Goal: Task Accomplishment & Management: Manage account settings

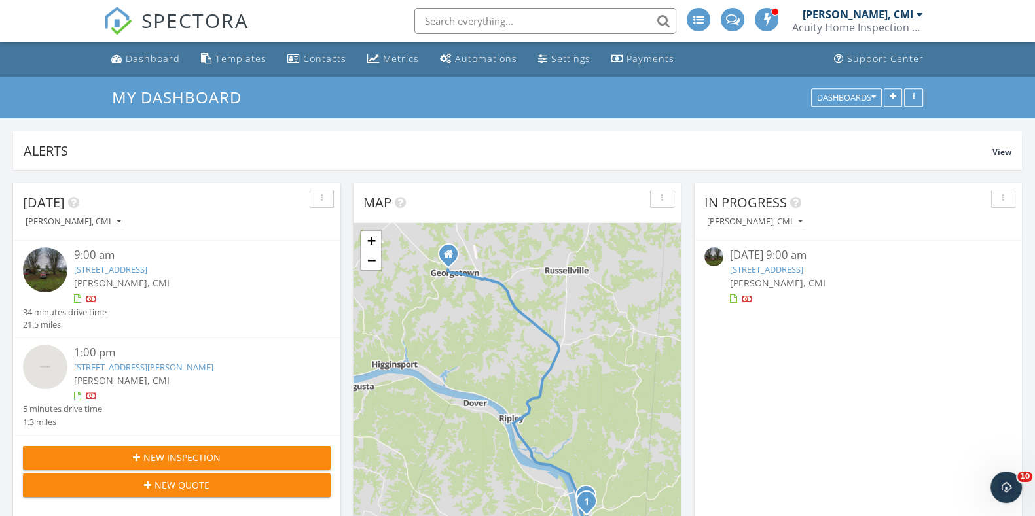
click at [92, 266] on link "267 Budig Dr, Aberdeen, OH 45101" at bounding box center [110, 270] width 73 height 12
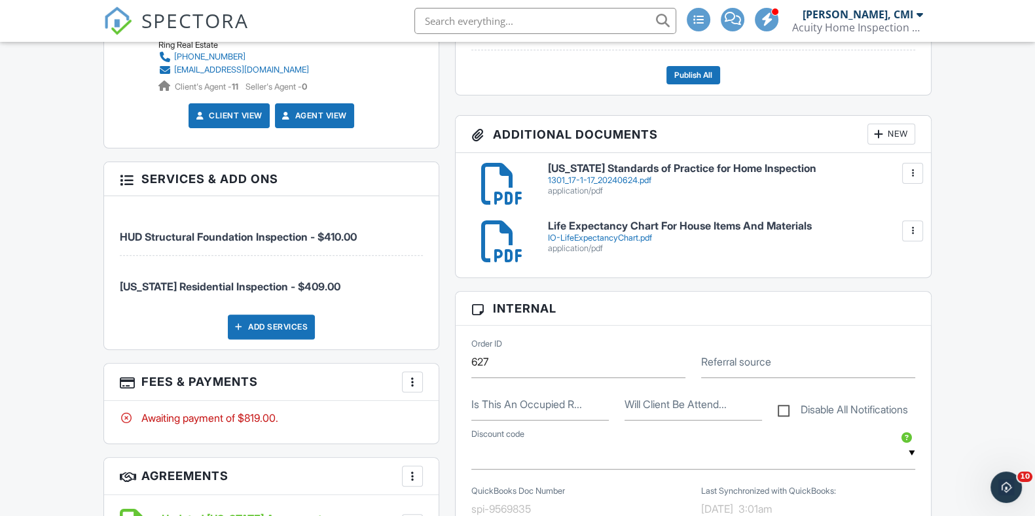
scroll to position [533, 0]
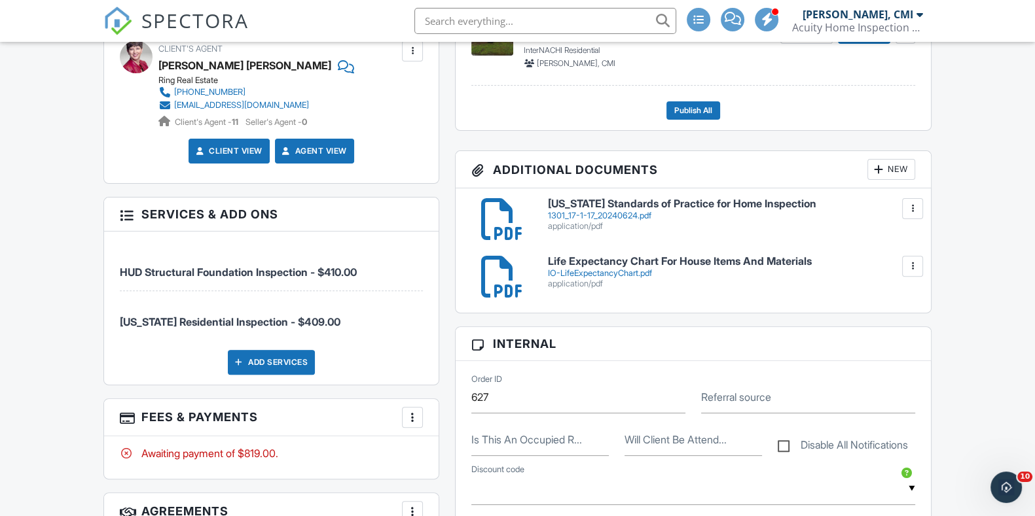
click at [274, 365] on div "Add Services" at bounding box center [271, 362] width 87 height 25
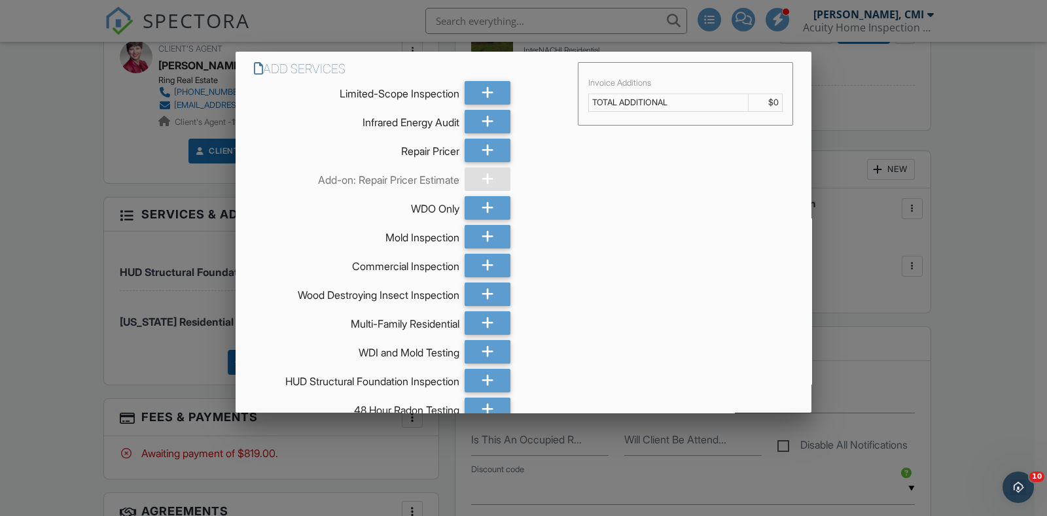
click at [874, 224] on div at bounding box center [523, 257] width 1047 height 645
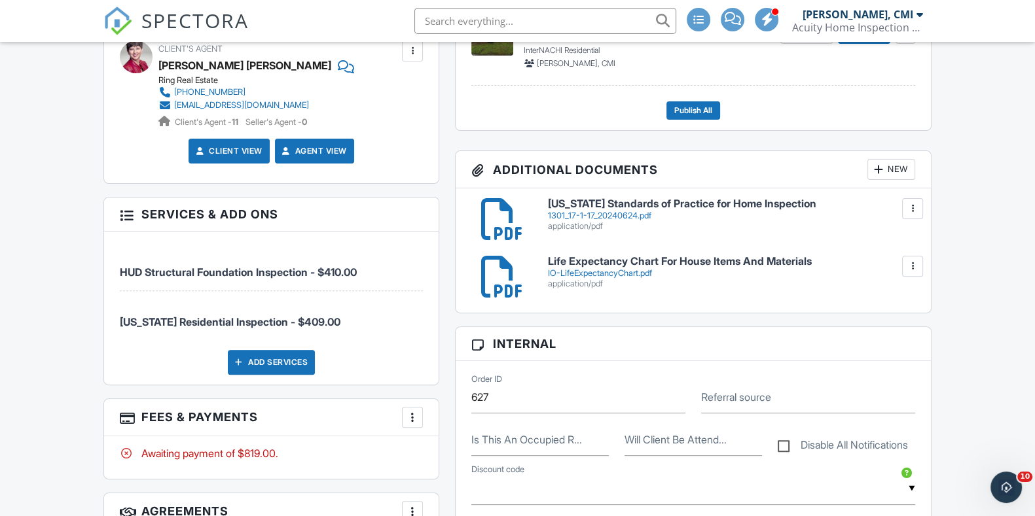
click at [126, 216] on div at bounding box center [126, 213] width 13 height 13
click at [275, 321] on span "Ohio Residential Inspection - $409.00" at bounding box center [230, 321] width 221 height 13
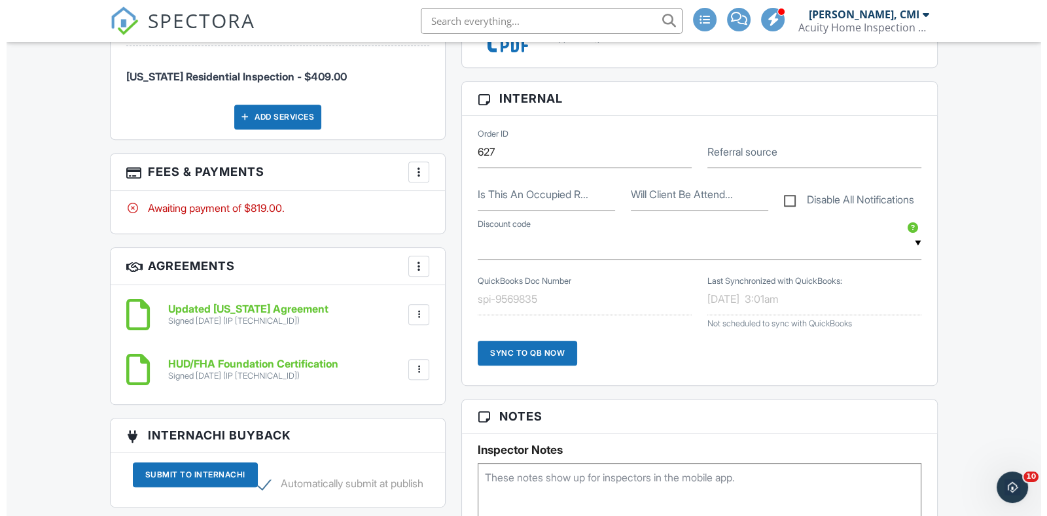
scroll to position [614, 0]
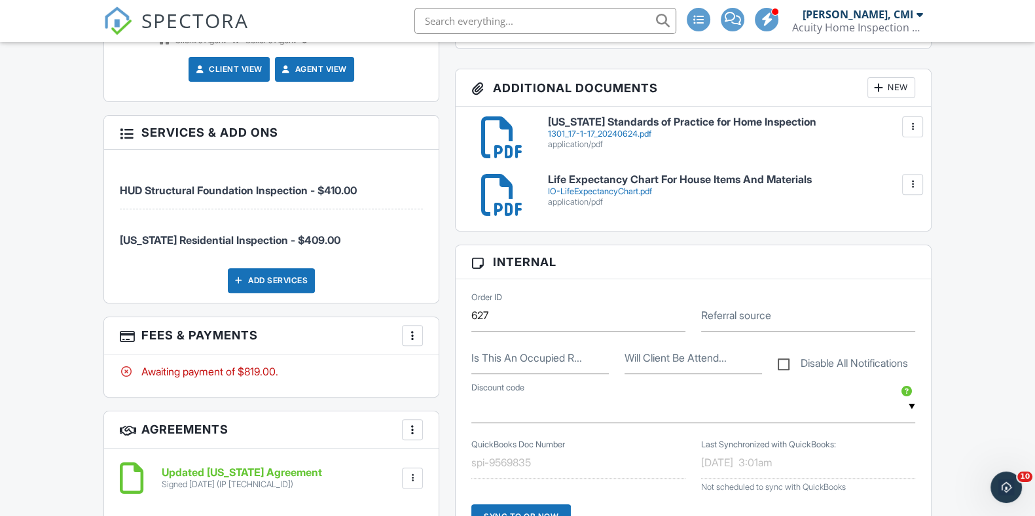
click at [416, 329] on div at bounding box center [412, 335] width 13 height 13
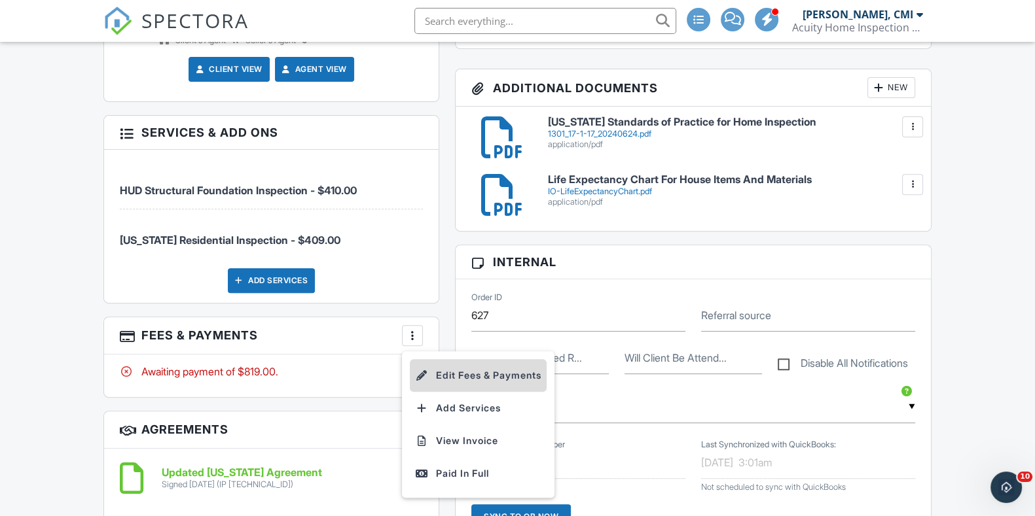
click at [508, 381] on li "Edit Fees & Payments" at bounding box center [478, 375] width 137 height 33
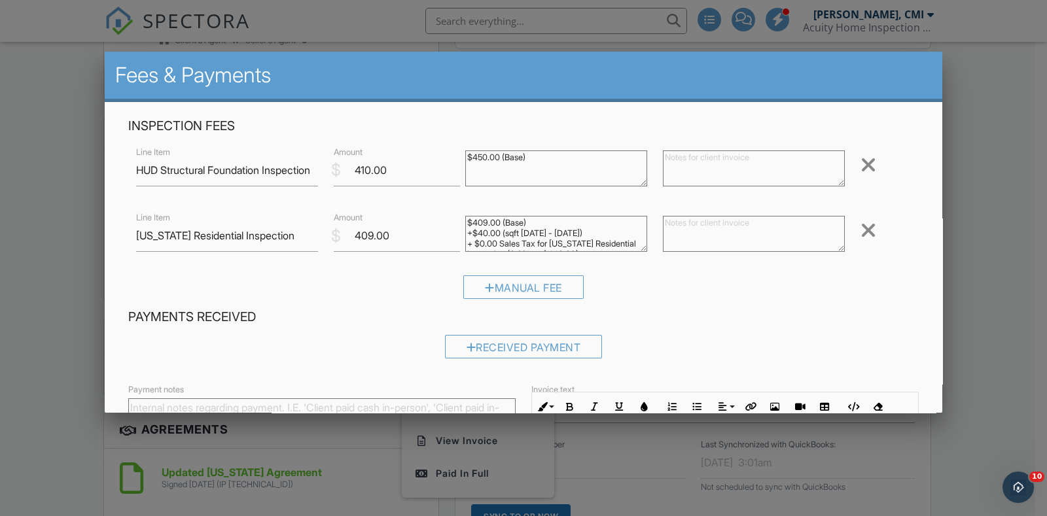
click at [861, 232] on div at bounding box center [869, 230] width 16 height 21
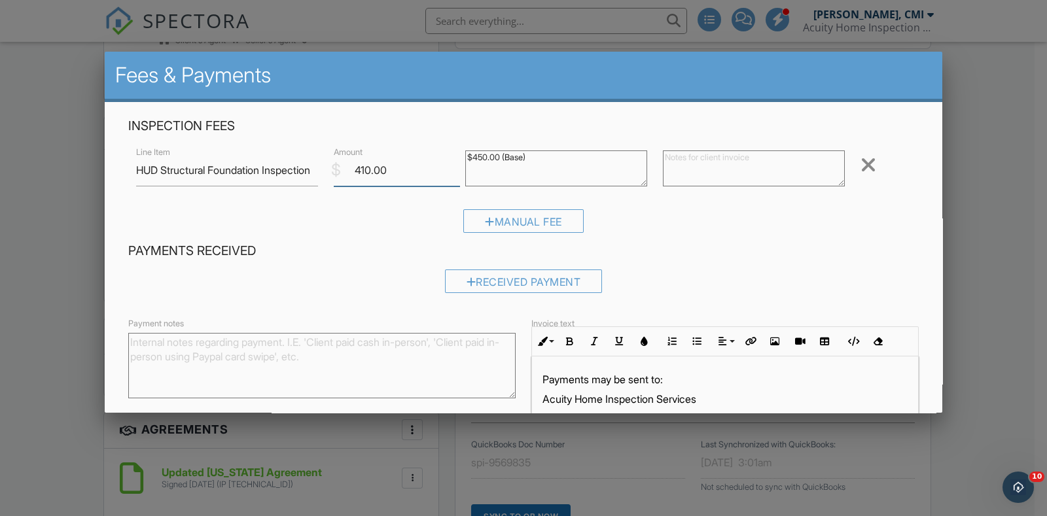
drag, startPoint x: 400, startPoint y: 169, endPoint x: 331, endPoint y: 177, distance: 69.2
click at [331, 177] on div "$ Amount 410.00" at bounding box center [392, 170] width 132 height 32
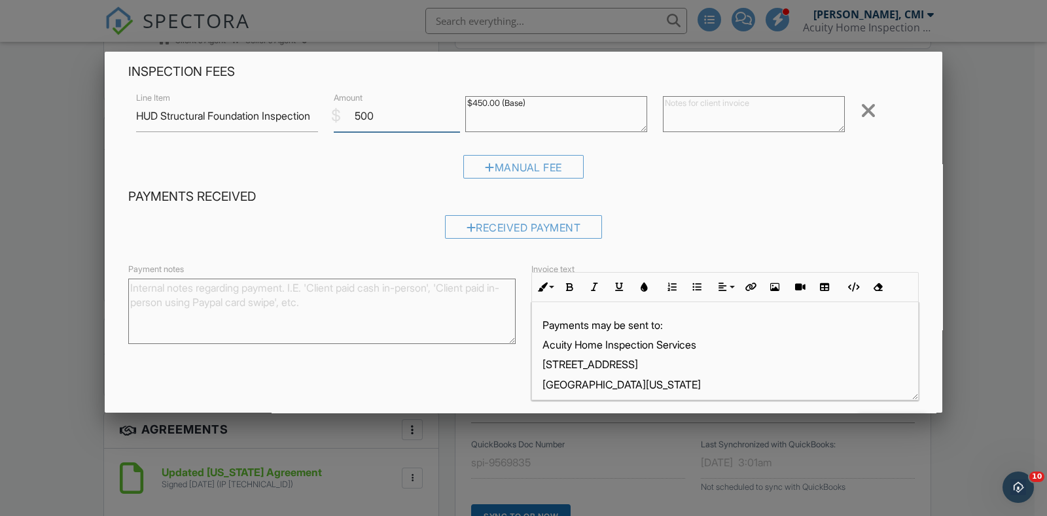
scroll to position [103, 0]
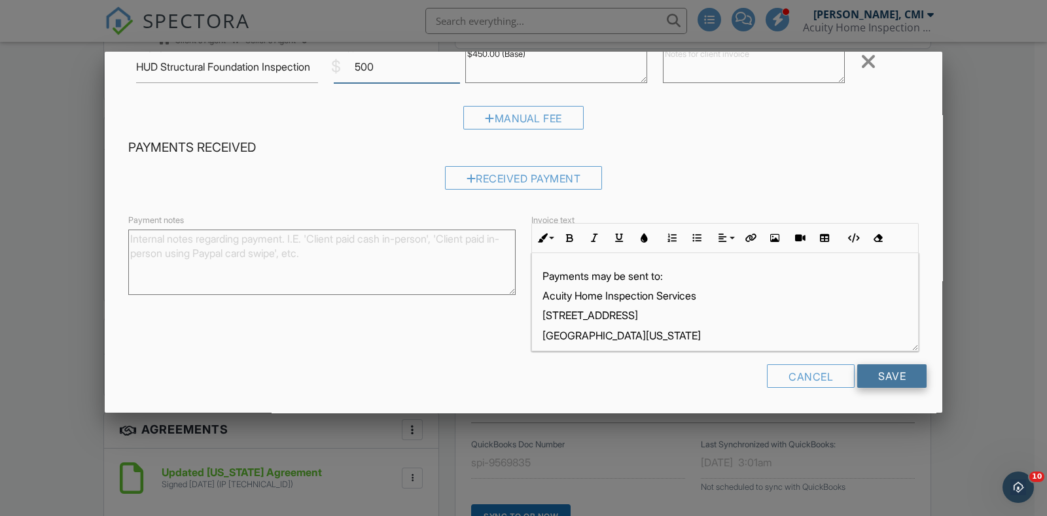
type input "500"
click at [875, 376] on input "Save" at bounding box center [891, 377] width 69 height 24
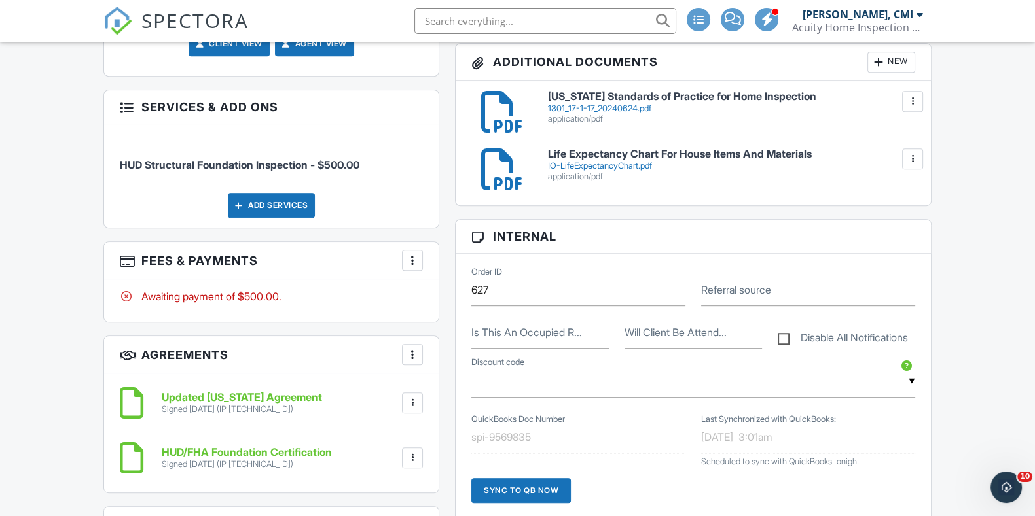
scroll to position [778, 0]
click at [408, 401] on div at bounding box center [412, 402] width 13 height 13
drag, startPoint x: 399, startPoint y: 462, endPoint x: 578, endPoint y: 72, distance: 429.5
click at [399, 462] on li "Delete" at bounding box center [377, 471] width 75 height 33
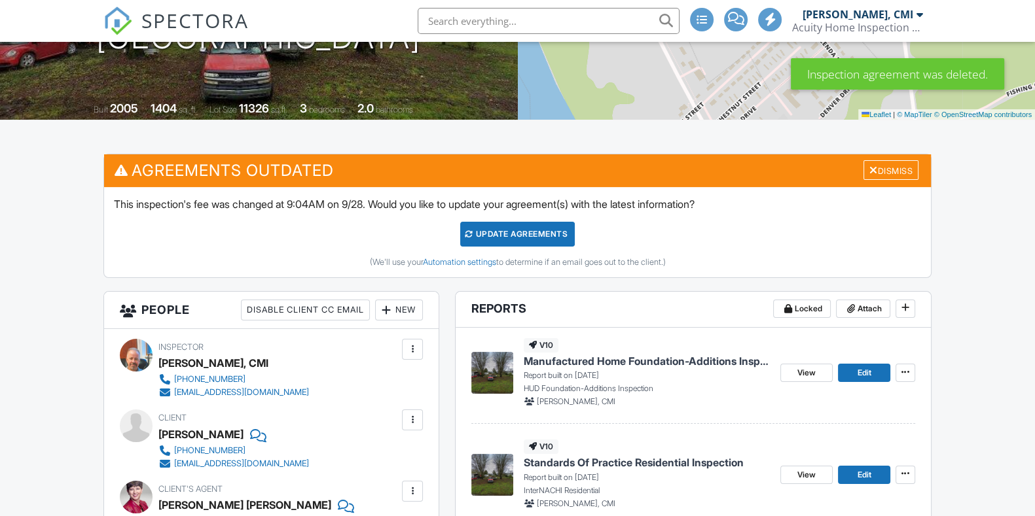
scroll to position [245, 0]
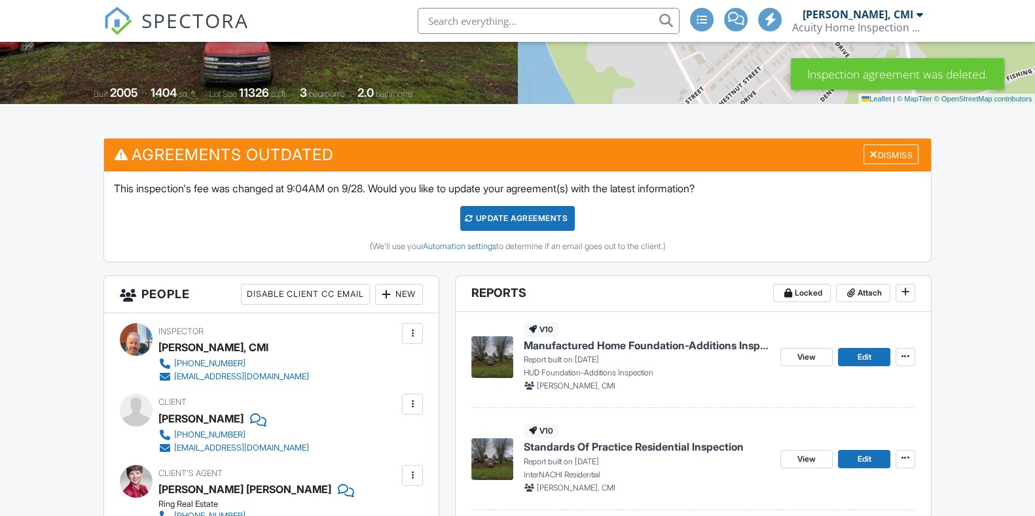
click at [497, 217] on div "Update Agreements" at bounding box center [517, 218] width 115 height 25
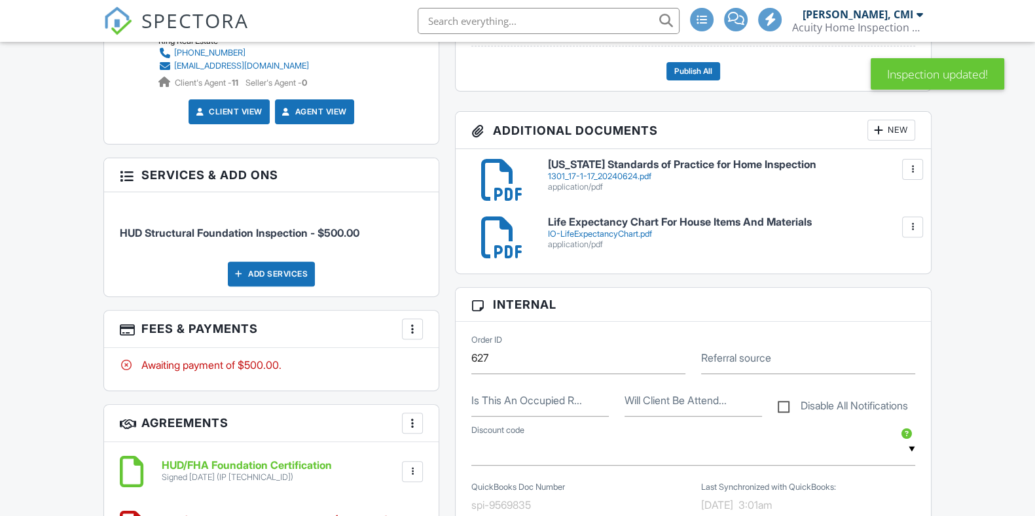
scroll to position [818, 0]
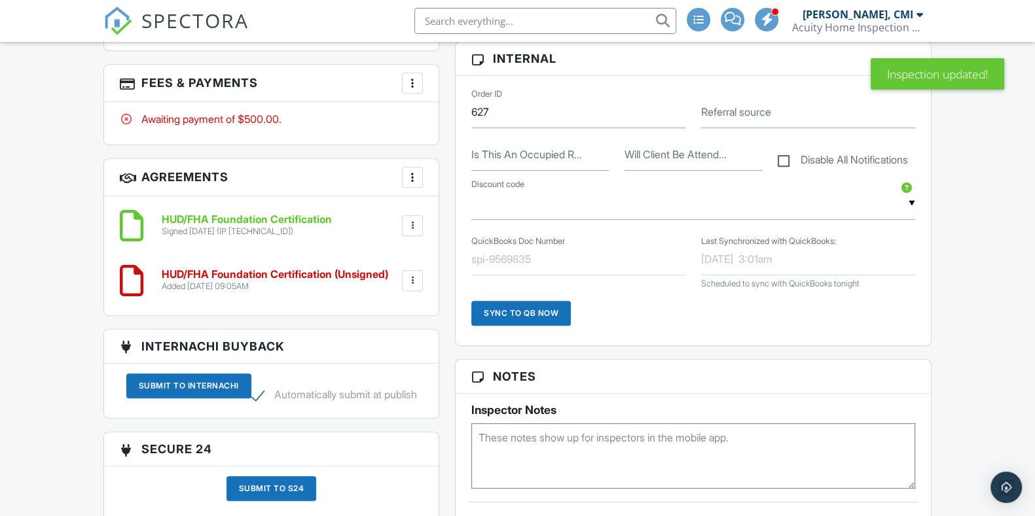
click at [310, 269] on h6 "HUD/FHA Foundation Certification (Unsigned)" at bounding box center [275, 275] width 226 height 12
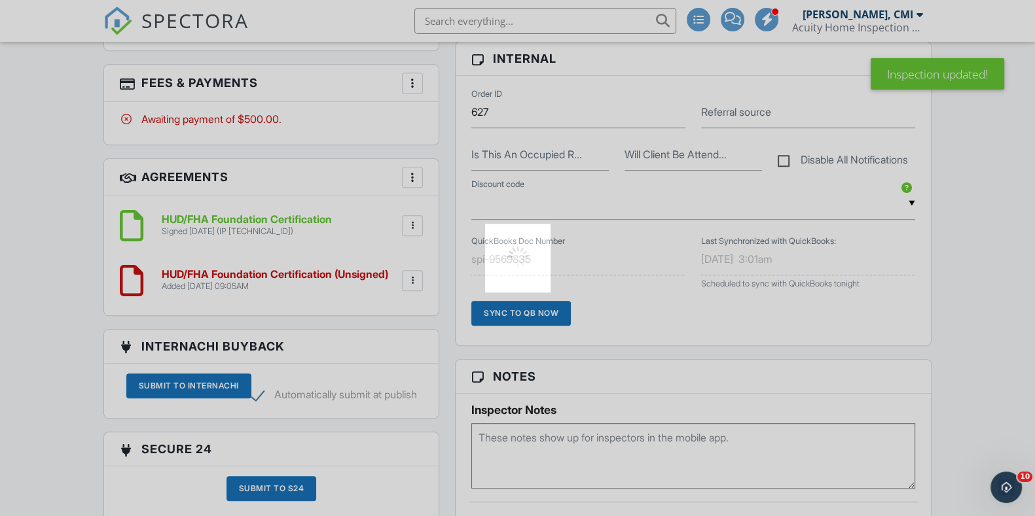
scroll to position [0, 0]
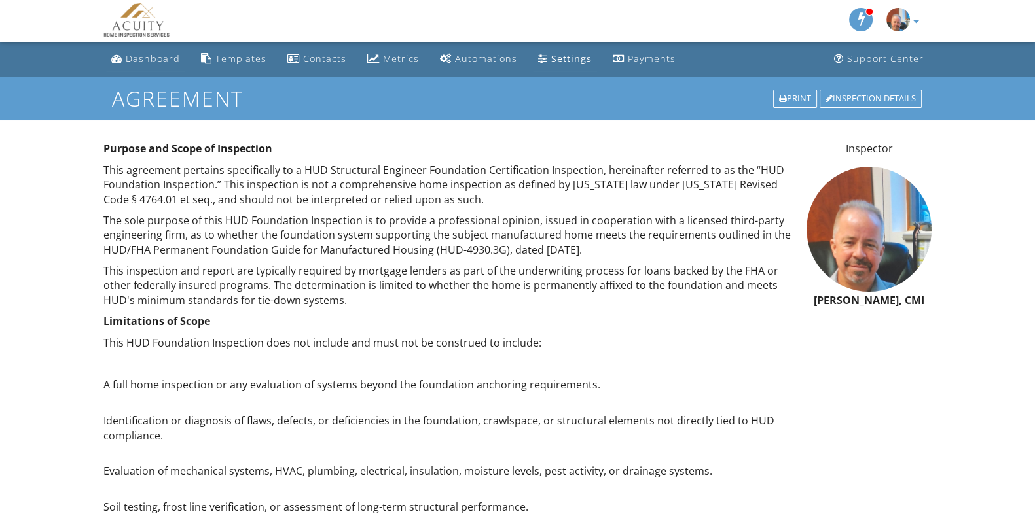
click at [161, 58] on div "Dashboard" at bounding box center [153, 58] width 54 height 12
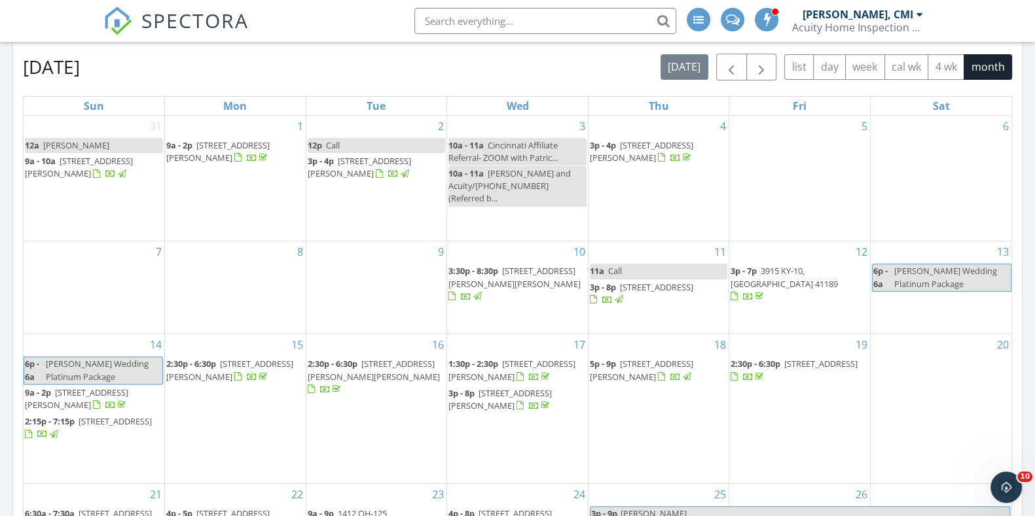
scroll to position [818, 0]
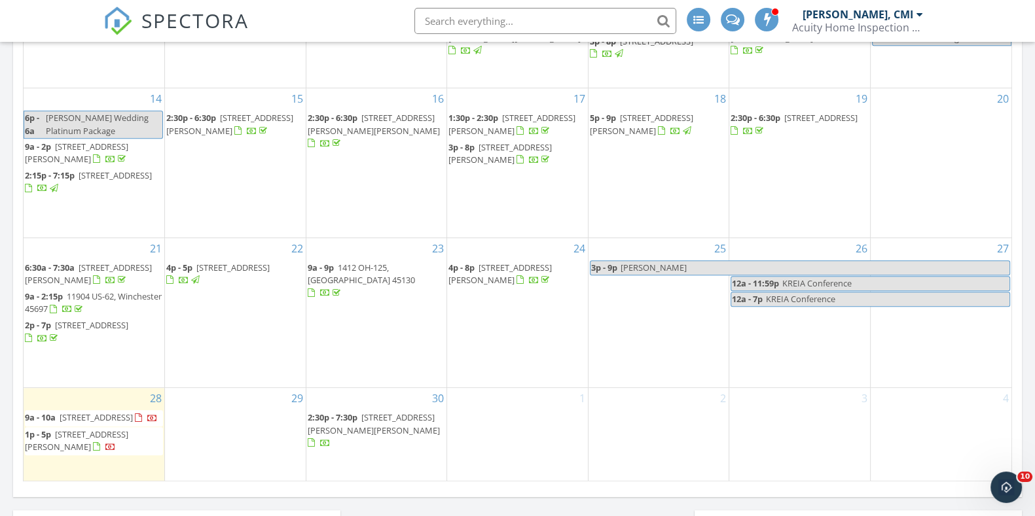
click at [90, 412] on span "[STREET_ADDRESS]" at bounding box center [96, 418] width 73 height 12
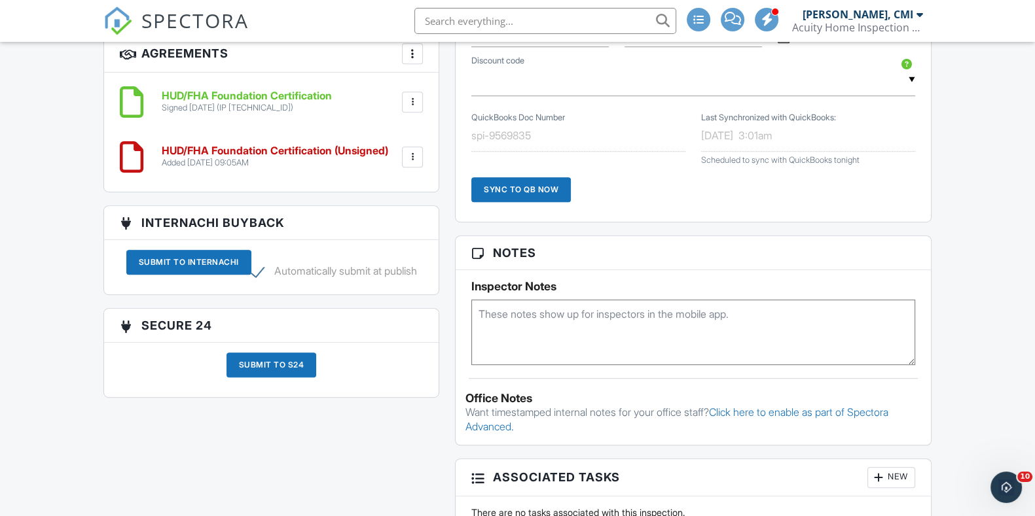
click at [412, 156] on div at bounding box center [412, 157] width 13 height 13
click at [173, 147] on h6 "HUD/FHA Foundation Certification (Unsigned)" at bounding box center [275, 151] width 226 height 12
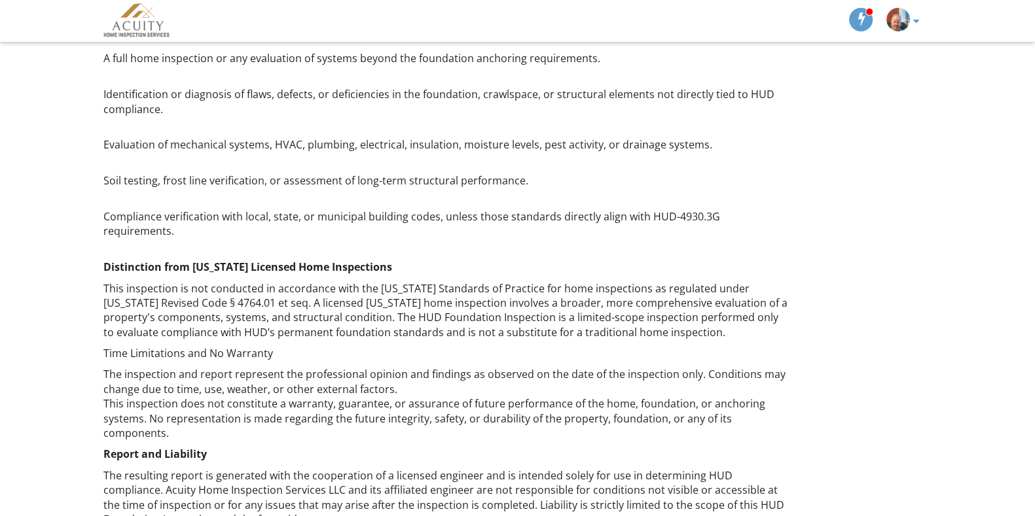
scroll to position [552, 0]
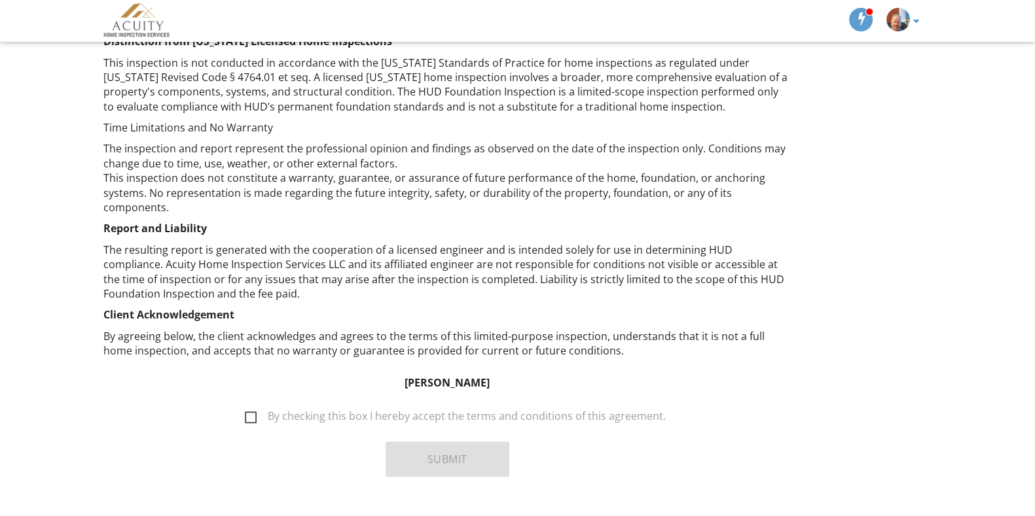
click at [255, 410] on label "By checking this box I hereby accept the terms and conditions of this agreement." at bounding box center [455, 418] width 421 height 16
click at [245, 406] on input "By checking this box I hereby accept the terms and conditions of this agreement." at bounding box center [241, 410] width 9 height 9
checkbox input "true"
click at [442, 442] on button "Submit" at bounding box center [447, 459] width 124 height 35
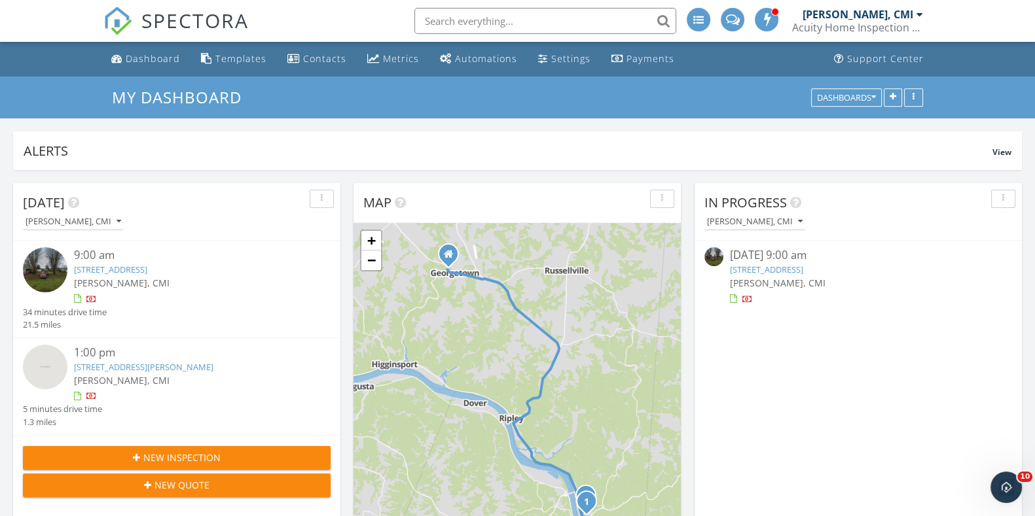
click at [798, 267] on link "[STREET_ADDRESS]" at bounding box center [766, 270] width 73 height 12
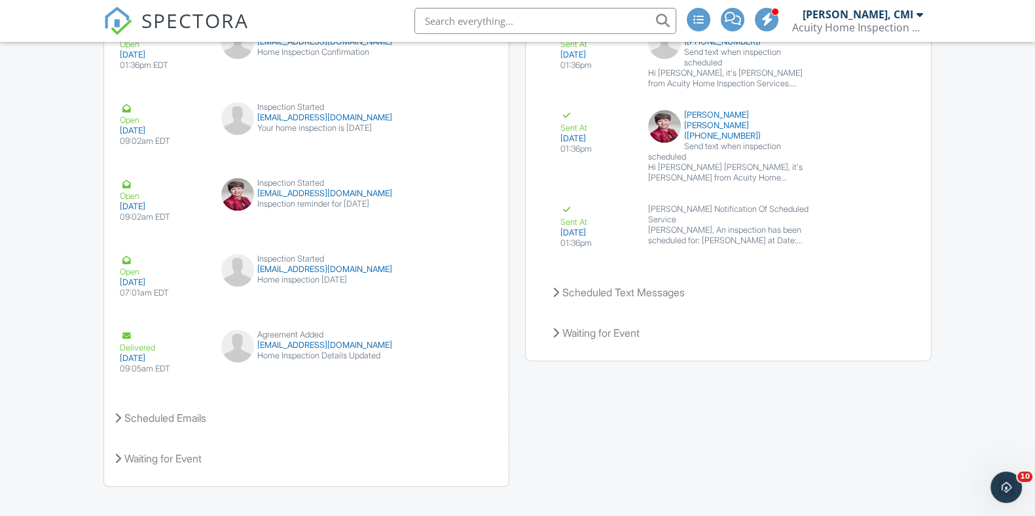
scroll to position [2069, 0]
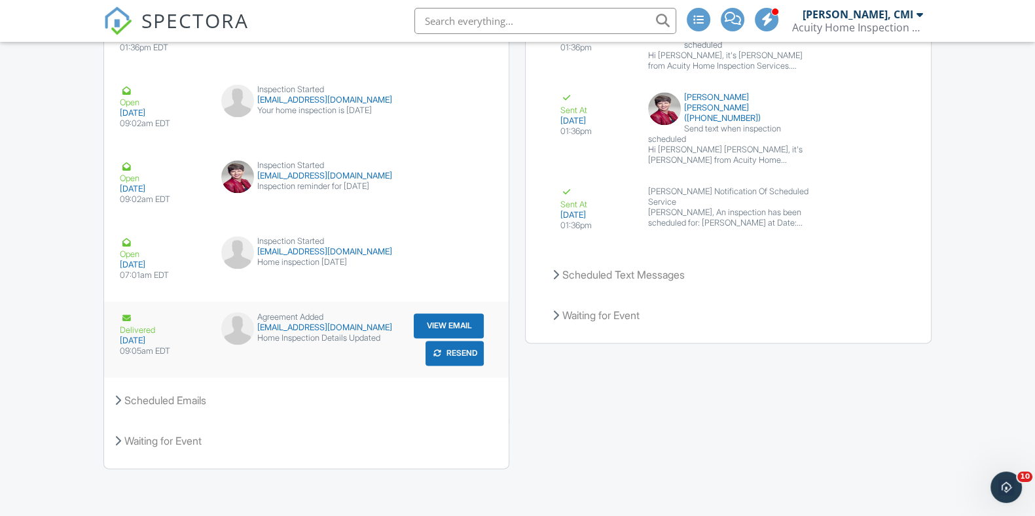
click at [465, 319] on button "View Email" at bounding box center [449, 325] width 70 height 25
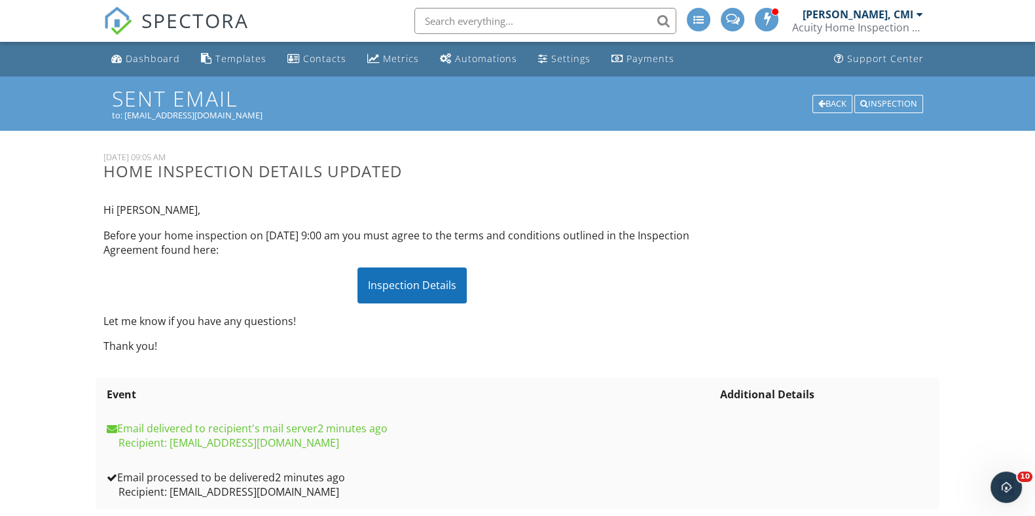
click at [404, 289] on div "Inspection Details" at bounding box center [411, 285] width 109 height 35
click at [142, 57] on div "Dashboard" at bounding box center [153, 58] width 54 height 12
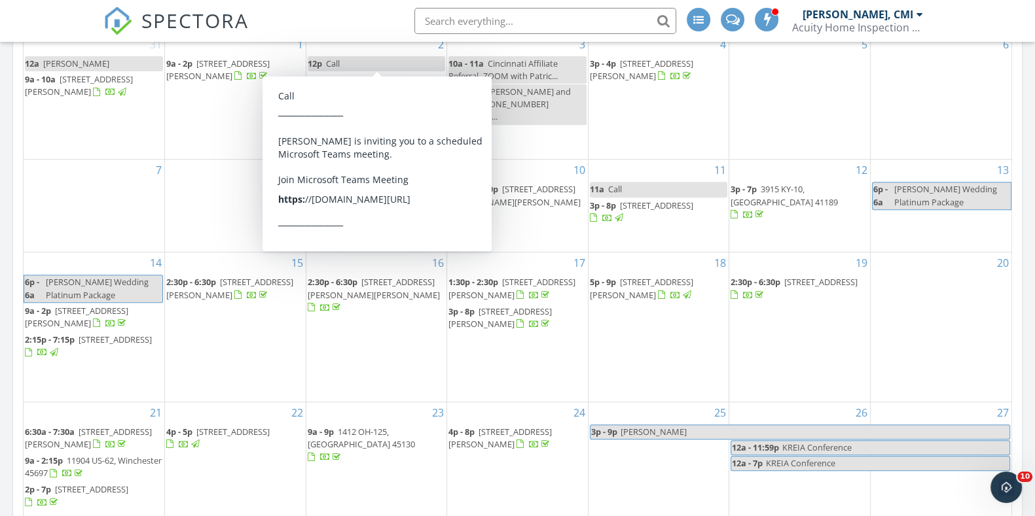
scroll to position [982, 0]
